Goal: Task Accomplishment & Management: Use online tool/utility

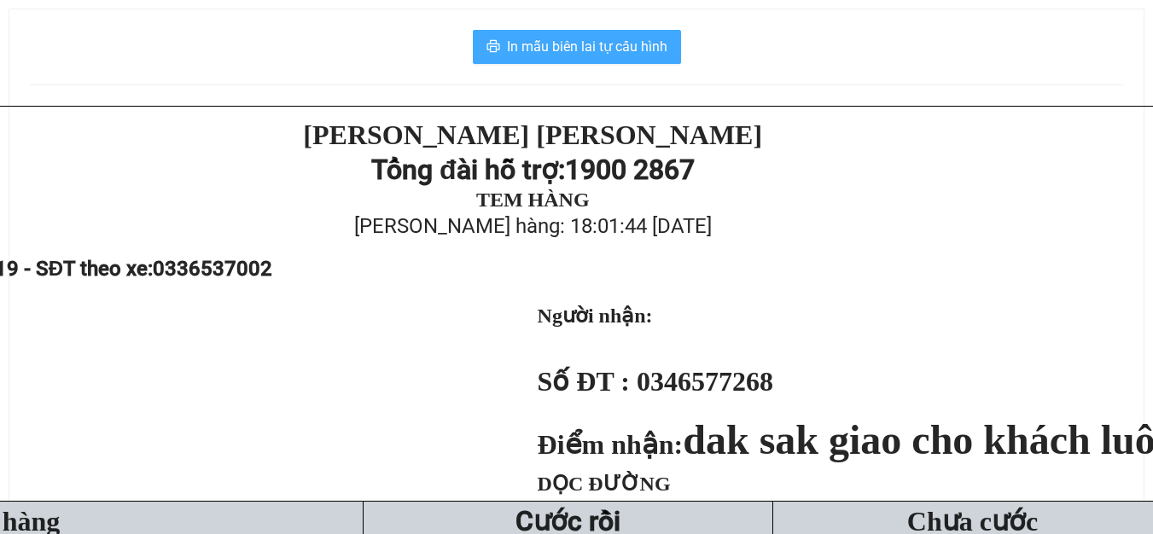
click at [569, 48] on span "In mẫu biên lai tự cấu hình" at bounding box center [587, 46] width 160 height 21
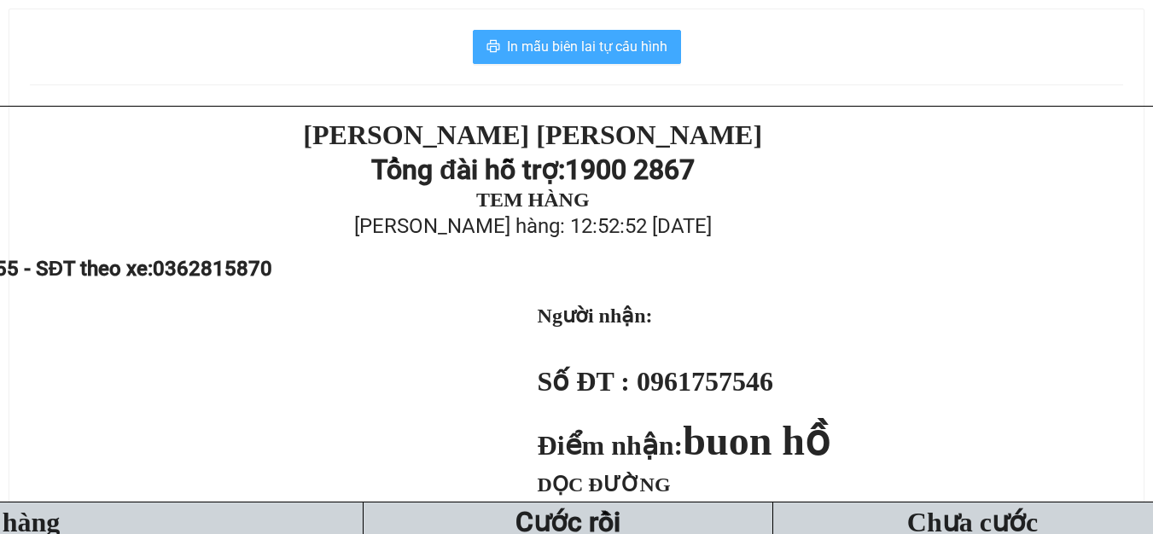
click at [636, 50] on span "In mẫu biên lai tự cấu hình" at bounding box center [587, 46] width 160 height 21
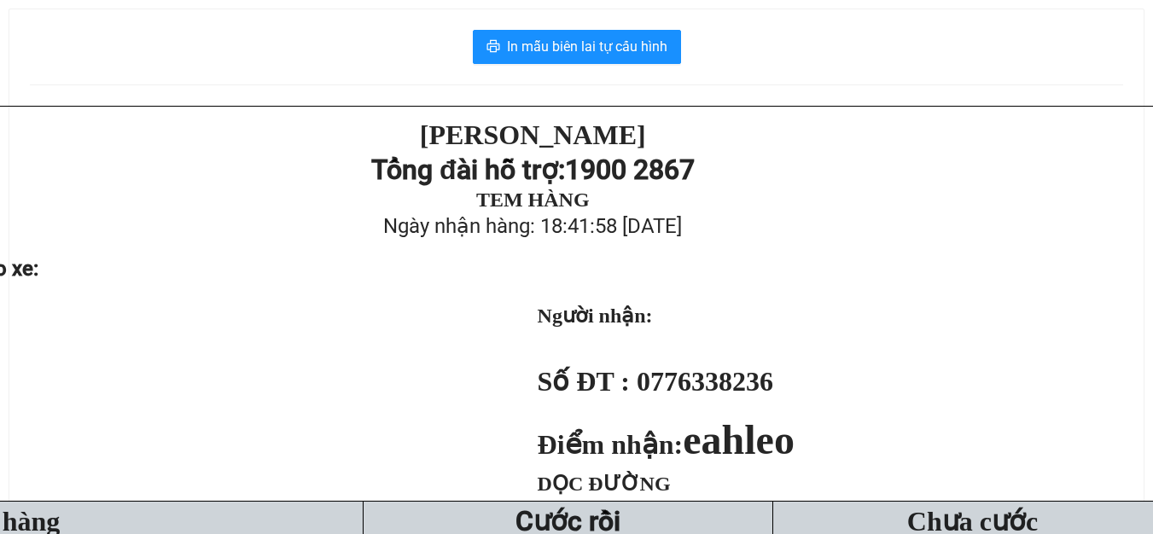
click at [590, 23] on div "In mẫu biên lai tự cấu hình [PERSON_NAME] Tổng đài hỗ trợ: 1900 2867 TEM HÀNG N…" at bounding box center [576, 445] width 1134 height 872
click at [583, 27] on div "In mẫu biên lai tự cấu hình PHƯƠNG HỒNG LINH Tổng đài hỗ trợ: 1900 2867 TEM HÀN…" at bounding box center [576, 445] width 1134 height 872
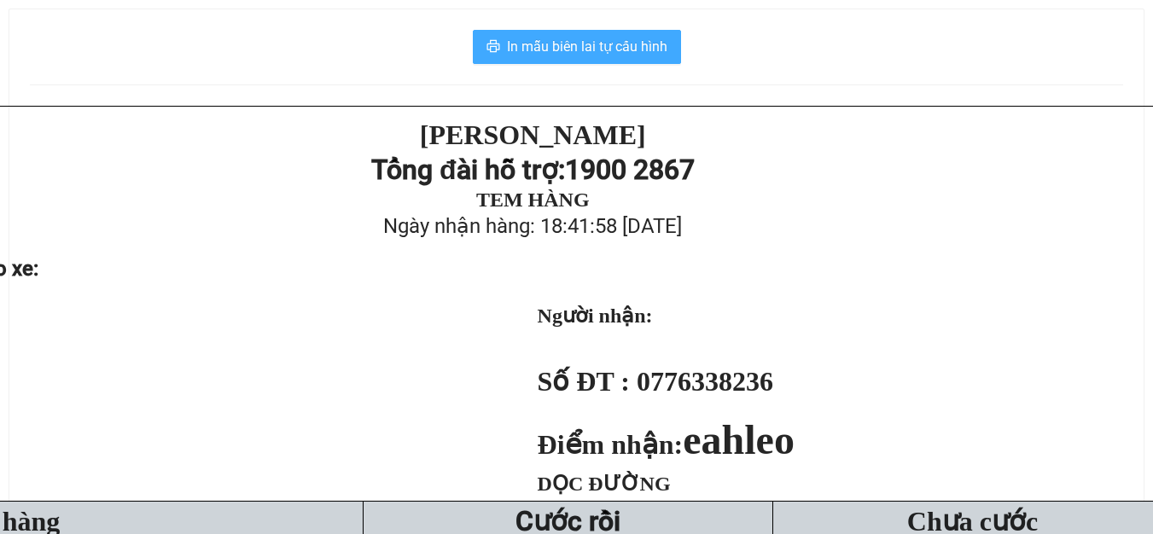
drag, startPoint x: 583, startPoint y: 27, endPoint x: 584, endPoint y: 44, distance: 17.1
click at [584, 44] on div "In mẫu biên lai tự cấu hình PHƯƠNG HỒNG LINH Tổng đài hỗ trợ: 1900 2867 TEM HÀN…" at bounding box center [576, 445] width 1134 height 872
click at [584, 44] on span "In mẫu biên lai tự cấu hình" at bounding box center [587, 46] width 160 height 21
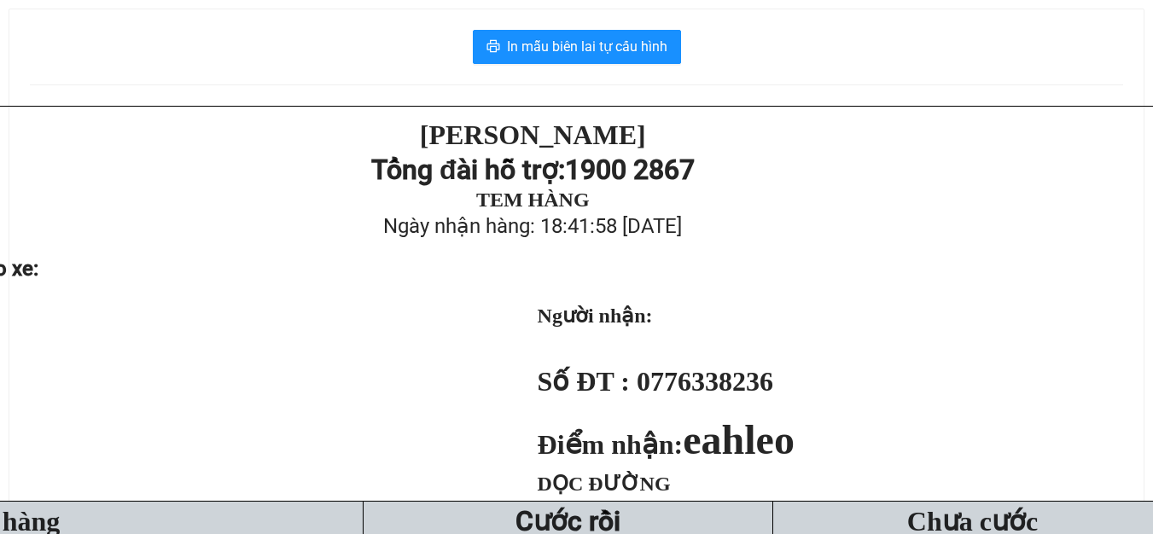
click at [590, 22] on div "In mẫu biên lai tự cấu hình [PERSON_NAME] Tổng đài hỗ trợ: 1900 2867 TEM HÀNG N…" at bounding box center [576, 445] width 1134 height 872
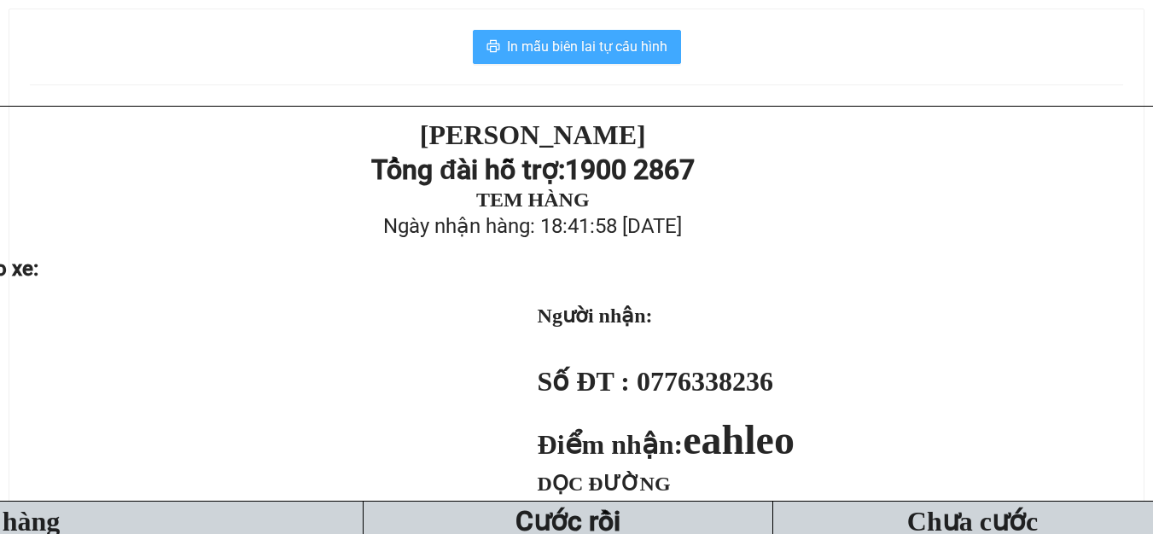
click at [589, 32] on button "In mẫu biên lai tự cấu hình" at bounding box center [577, 47] width 208 height 34
click at [583, 49] on span "In mẫu biên lai tự cấu hình" at bounding box center [587, 46] width 160 height 21
